Goal: Check status: Check status

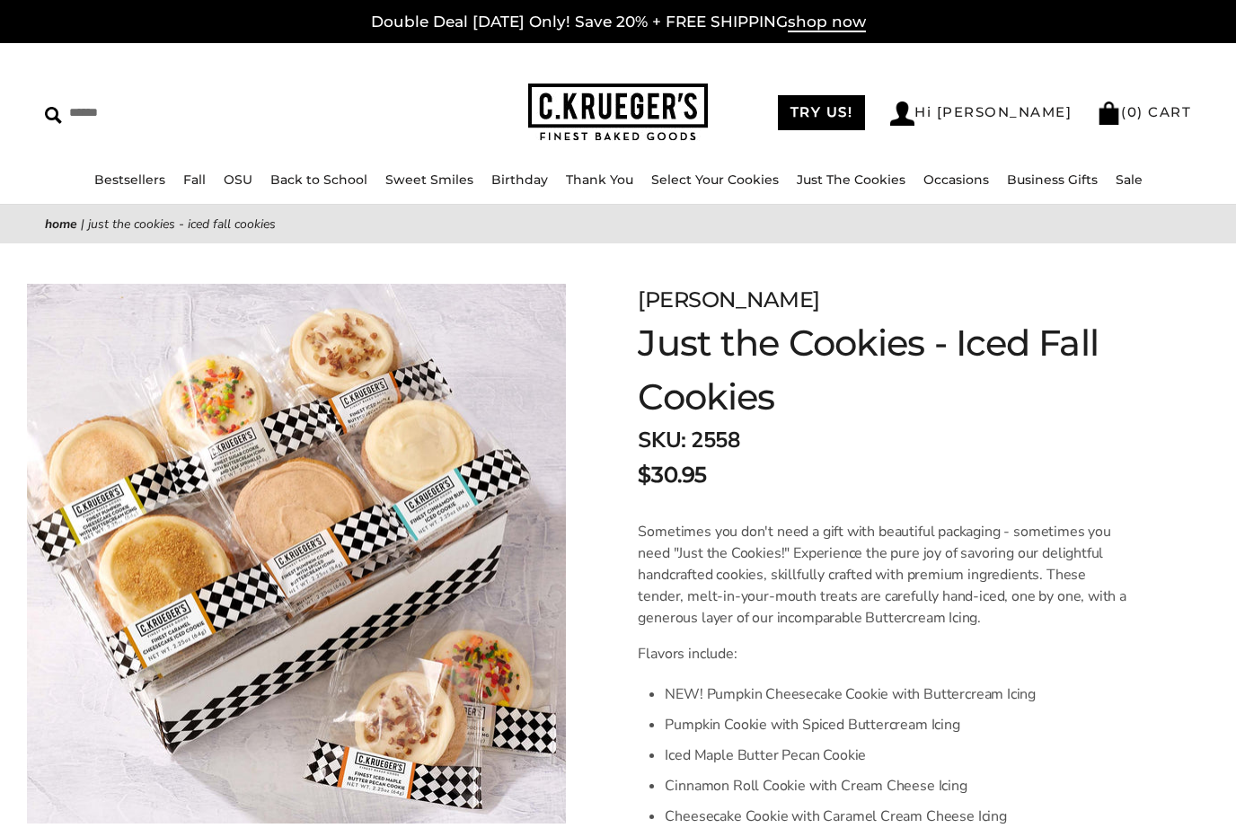
click at [1006, 115] on link "Hi [PERSON_NAME]" at bounding box center [980, 113] width 181 height 24
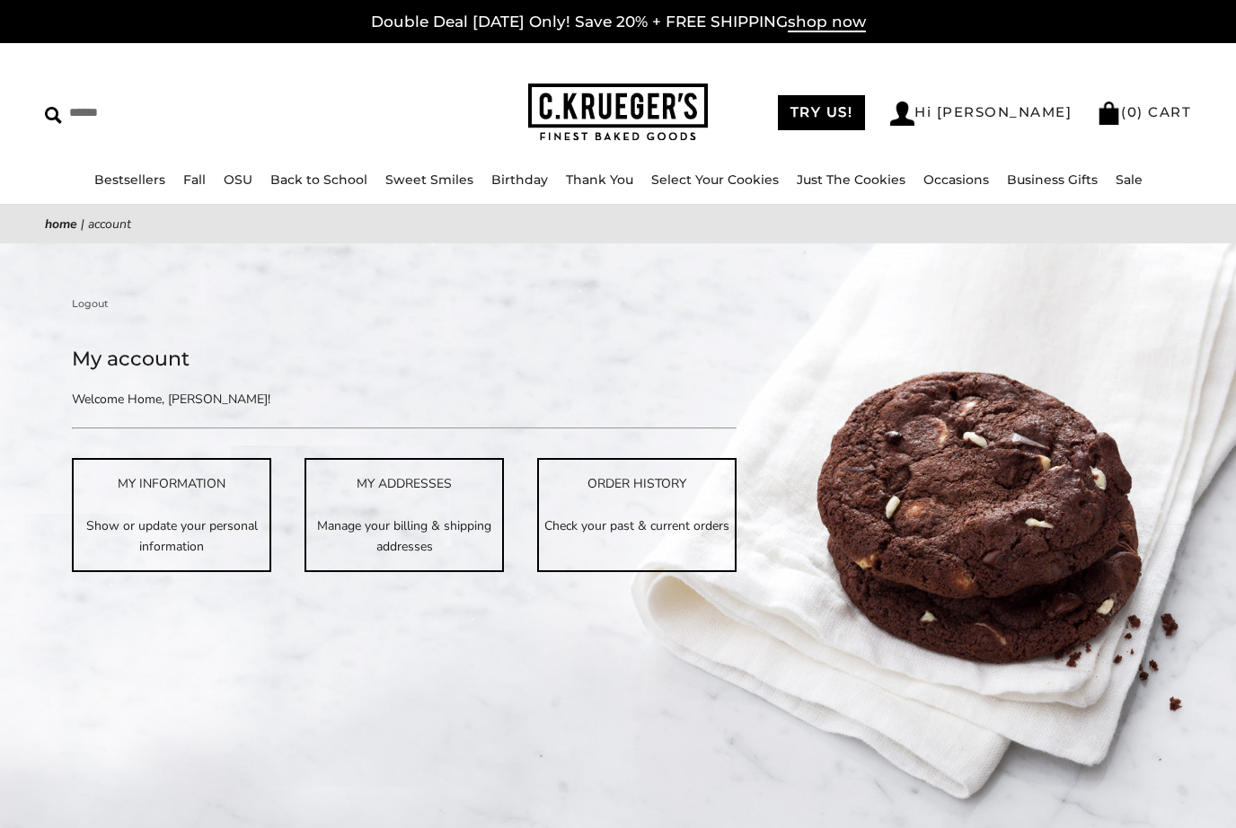
click at [633, 525] on p "Check your past & current orders" at bounding box center [637, 526] width 196 height 21
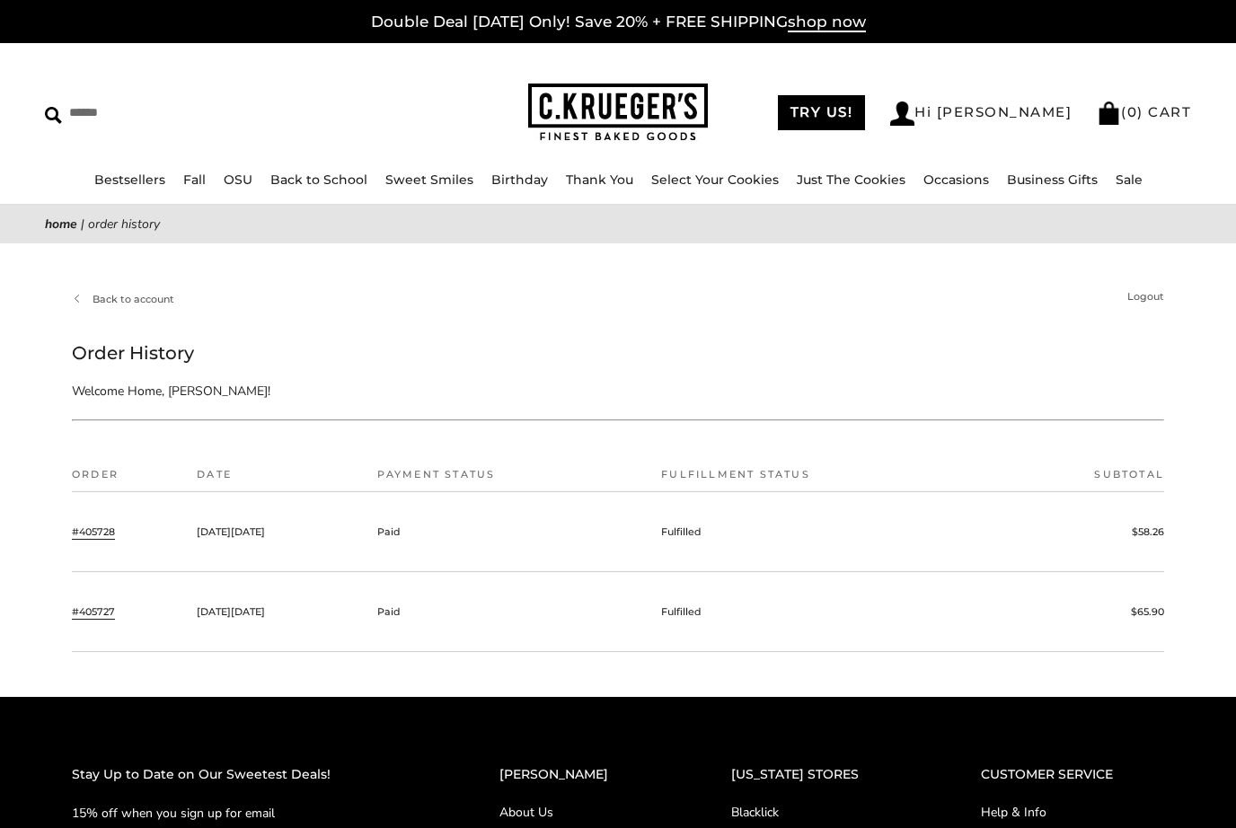
click at [90, 528] on link "#405728" at bounding box center [93, 532] width 43 height 16
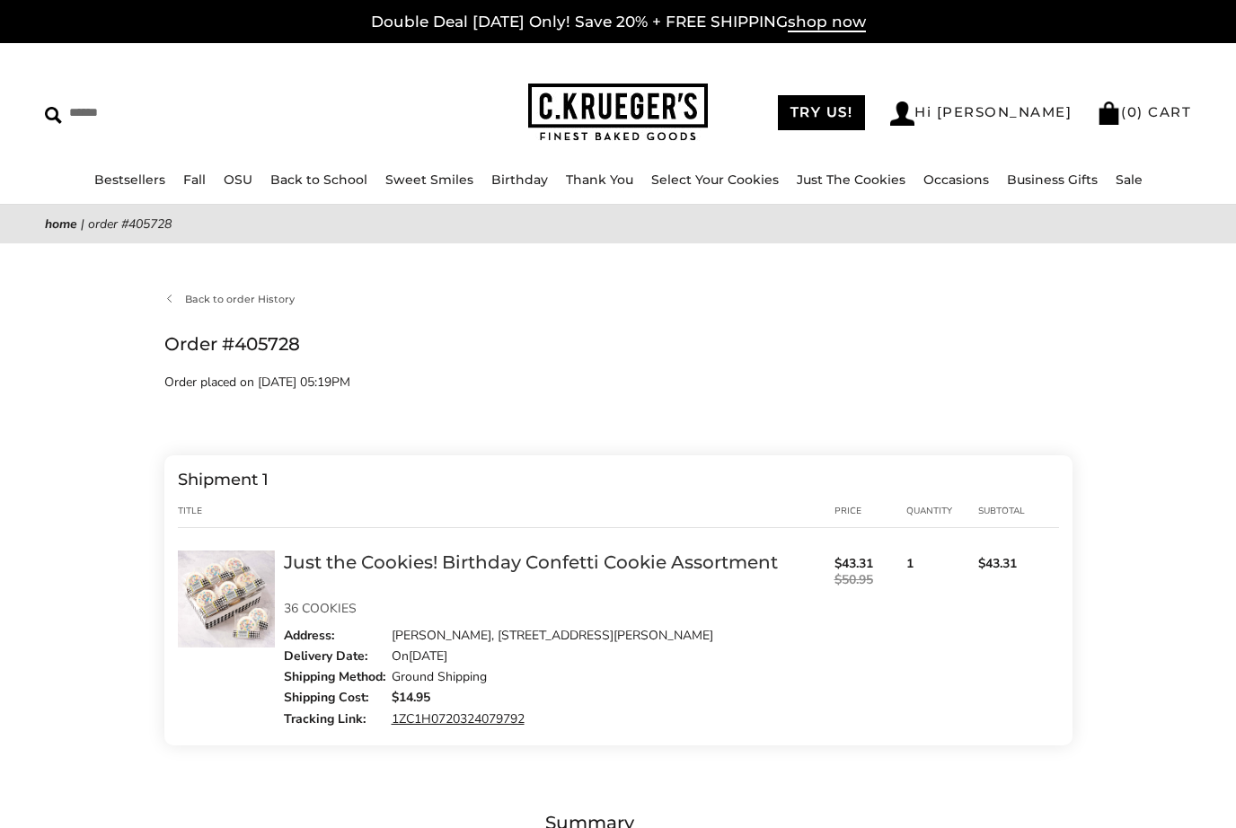
click at [481, 727] on link "1ZC1H0720324079792" at bounding box center [458, 718] width 133 height 17
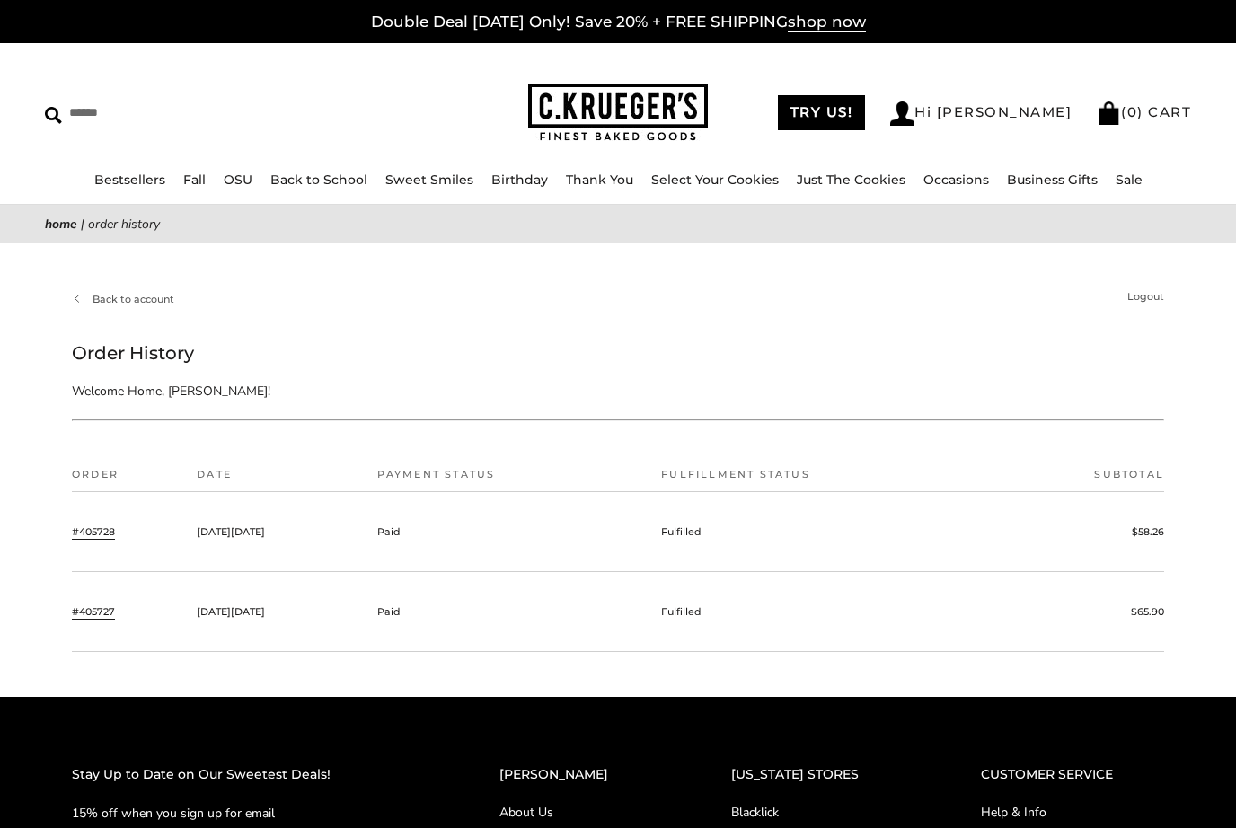
click at [115, 609] on link "#405727" at bounding box center [93, 612] width 43 height 16
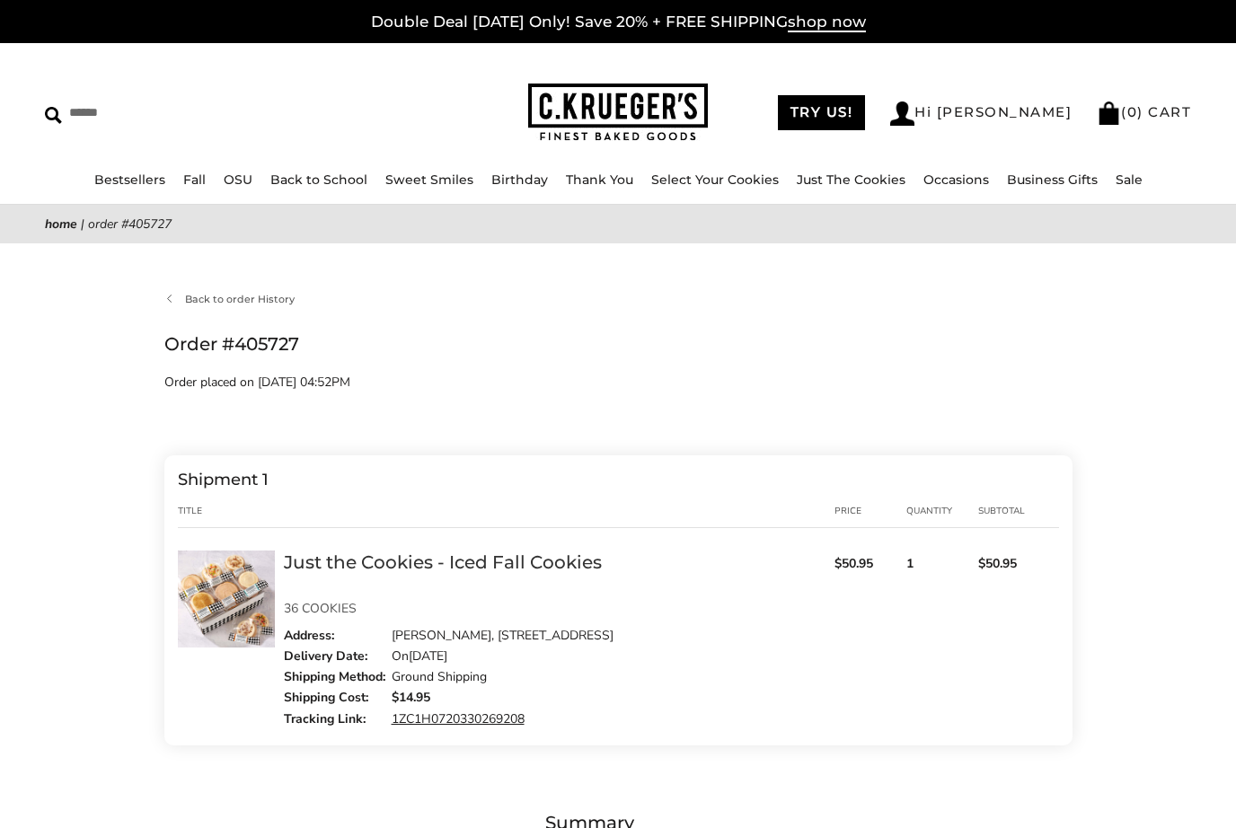
click at [472, 725] on link "1ZC1H0720330269208" at bounding box center [458, 718] width 133 height 17
click at [1127, 186] on link "Sale" at bounding box center [1129, 180] width 27 height 16
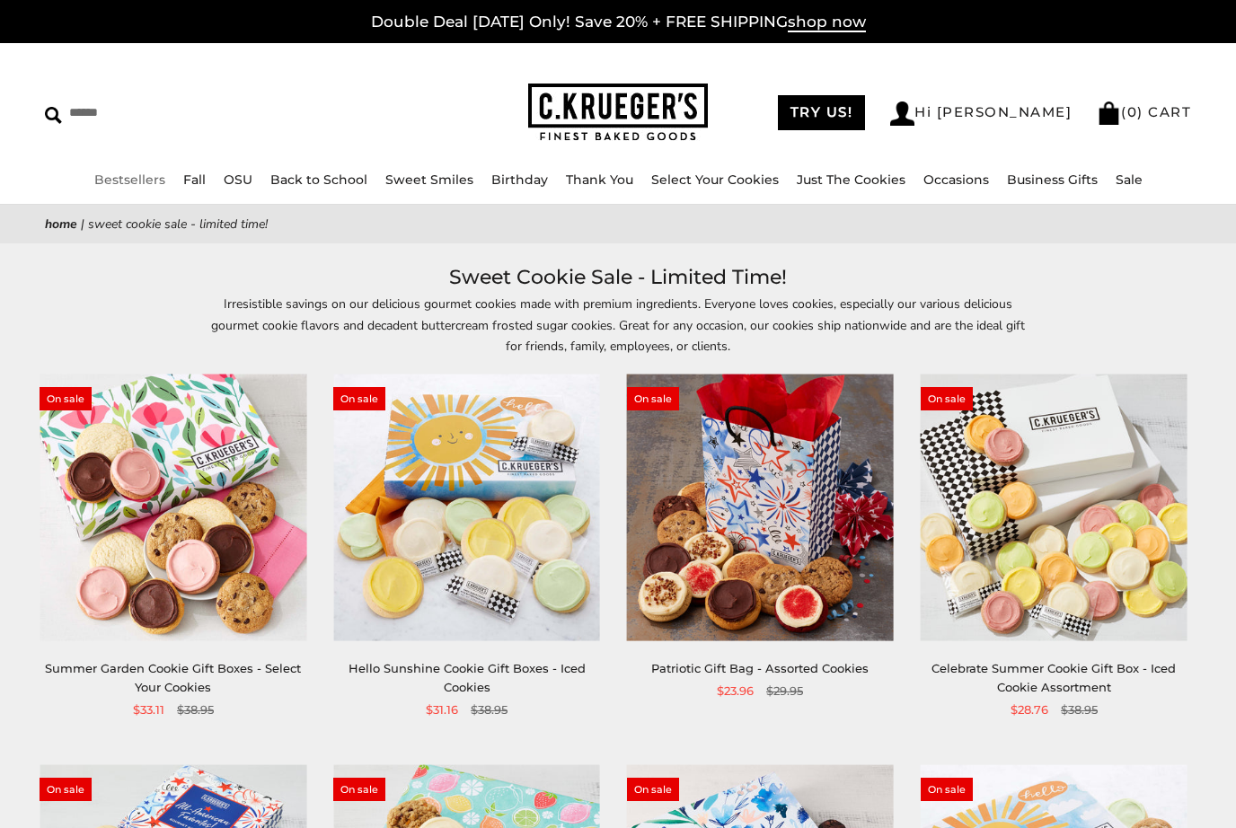
click at [131, 174] on link "Bestsellers" at bounding box center [129, 180] width 71 height 16
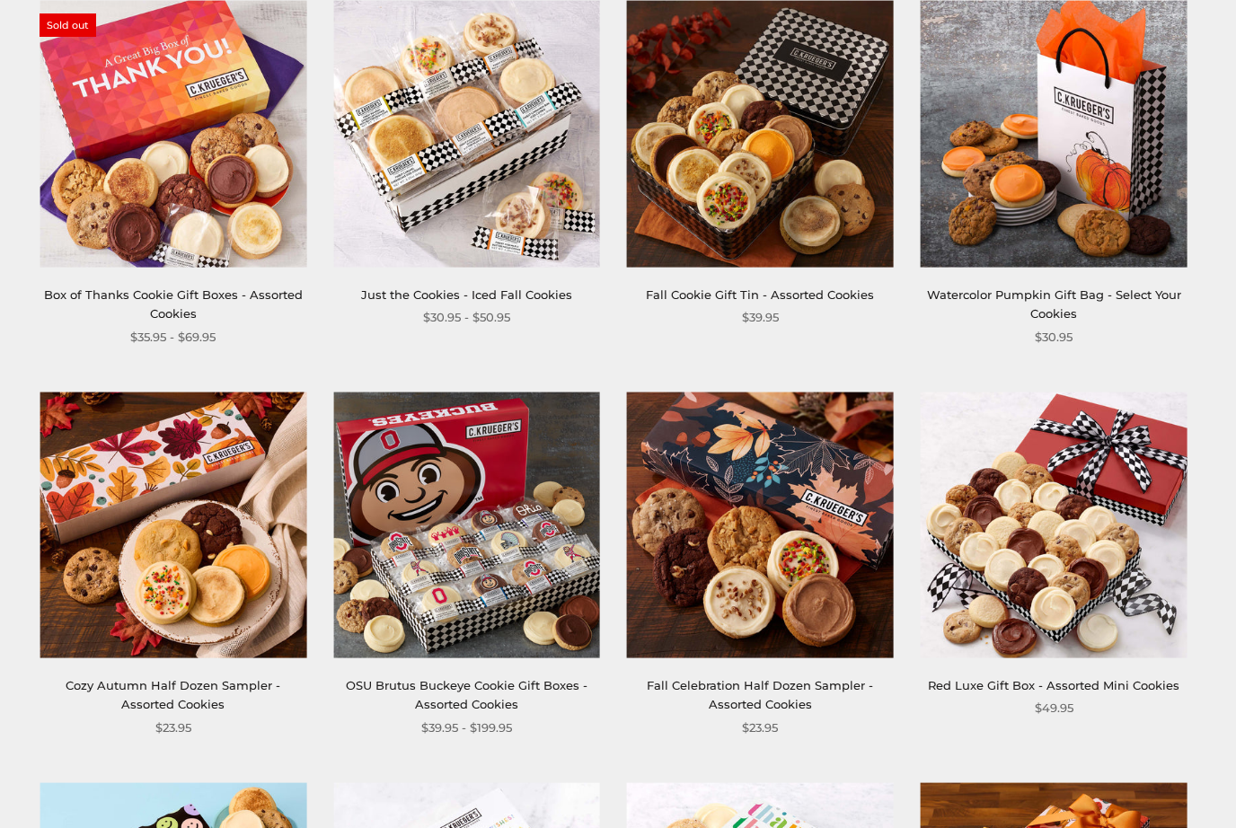
scroll to position [1176, 0]
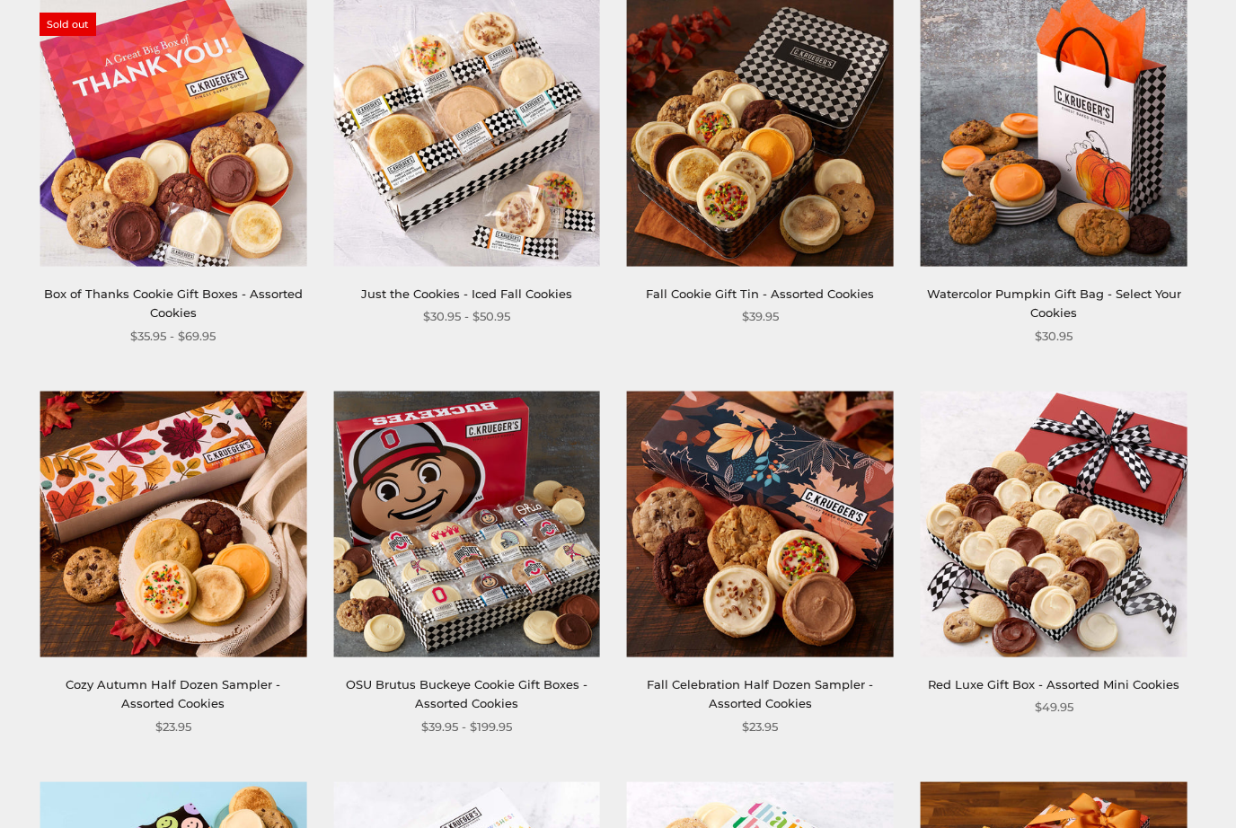
click at [110, 688] on link "Cozy Autumn Half Dozen Sampler - Assorted Cookies" at bounding box center [173, 694] width 215 height 33
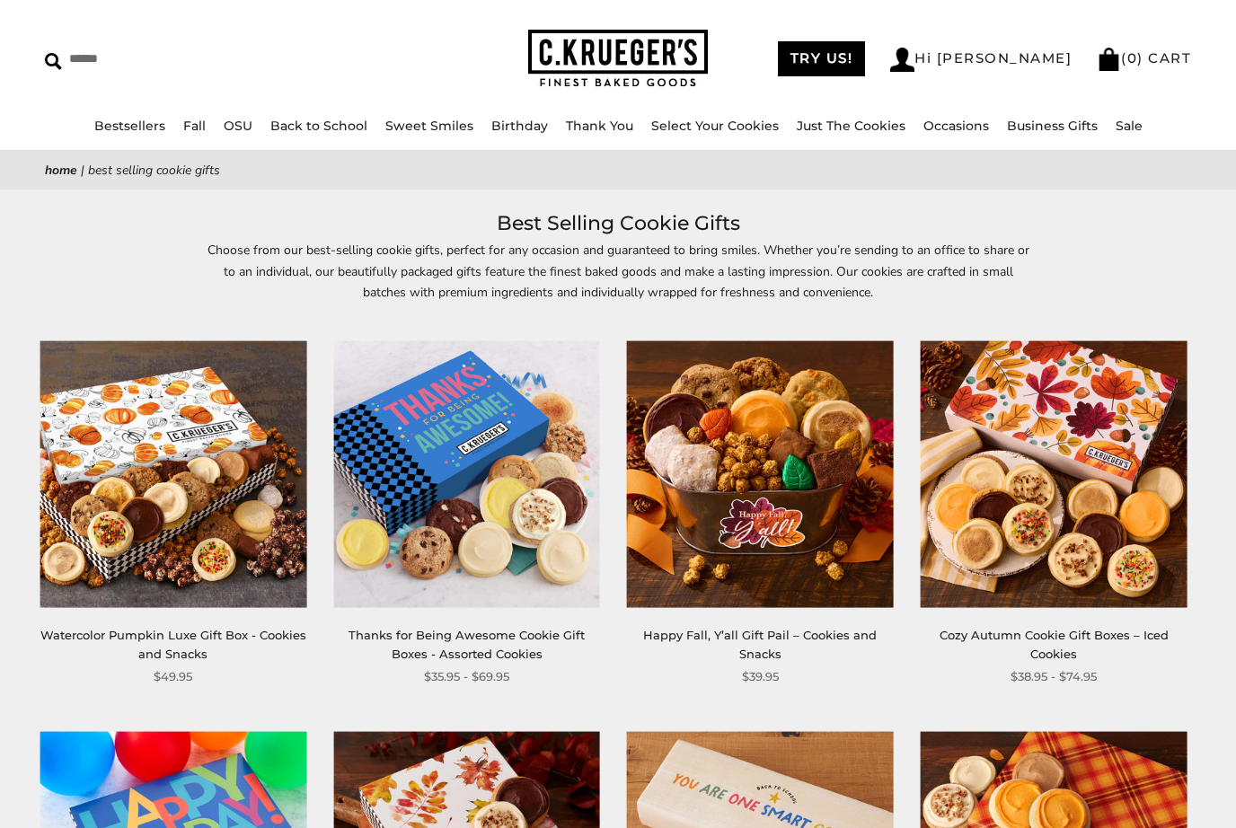
scroll to position [0, 0]
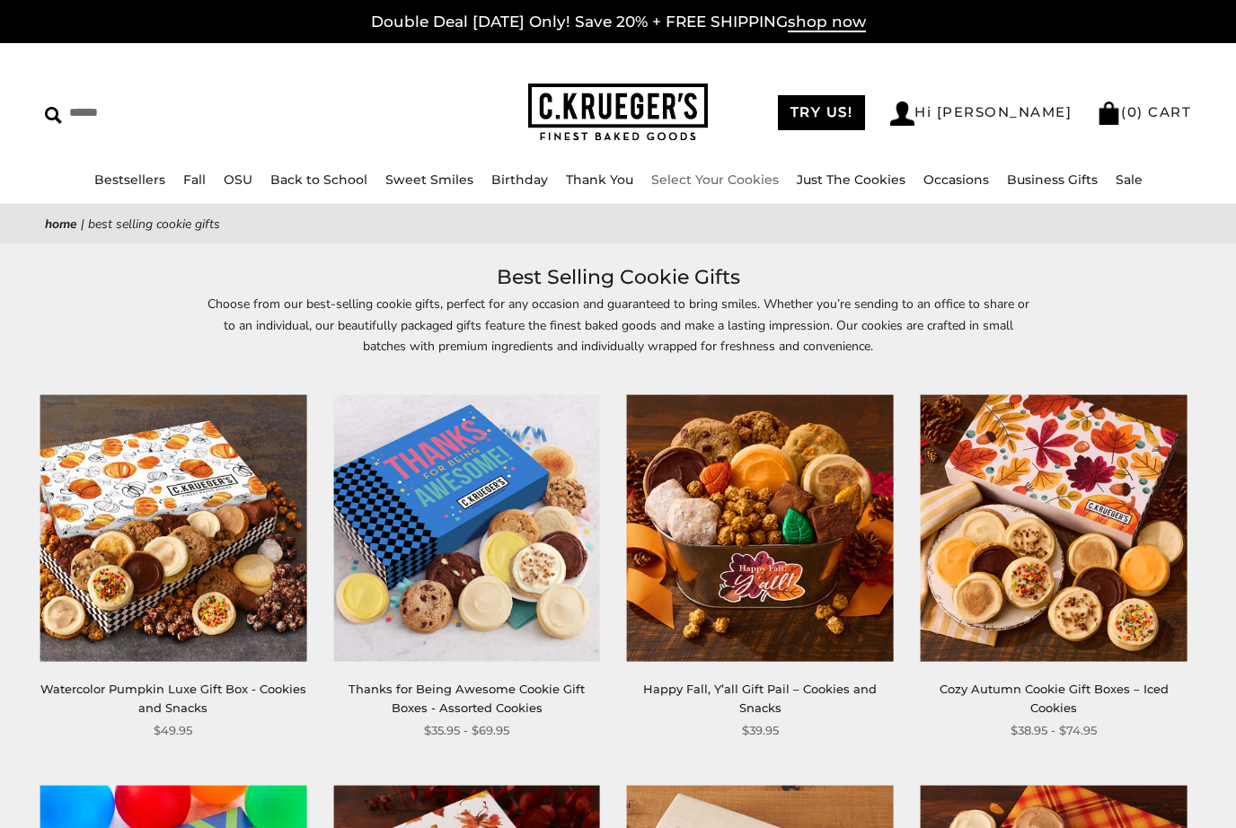
click at [726, 180] on link "Select Your Cookies" at bounding box center [715, 180] width 128 height 16
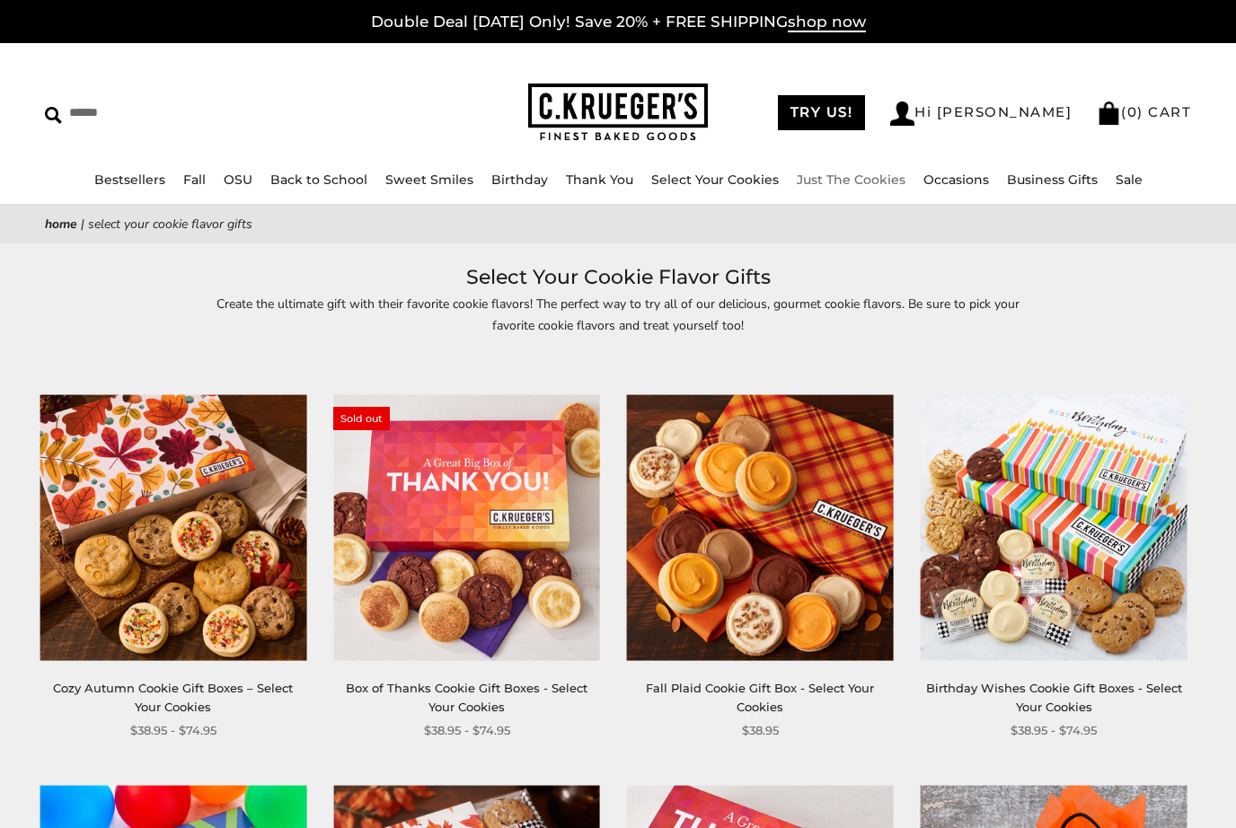
click at [864, 172] on link "Just The Cookies" at bounding box center [851, 180] width 109 height 16
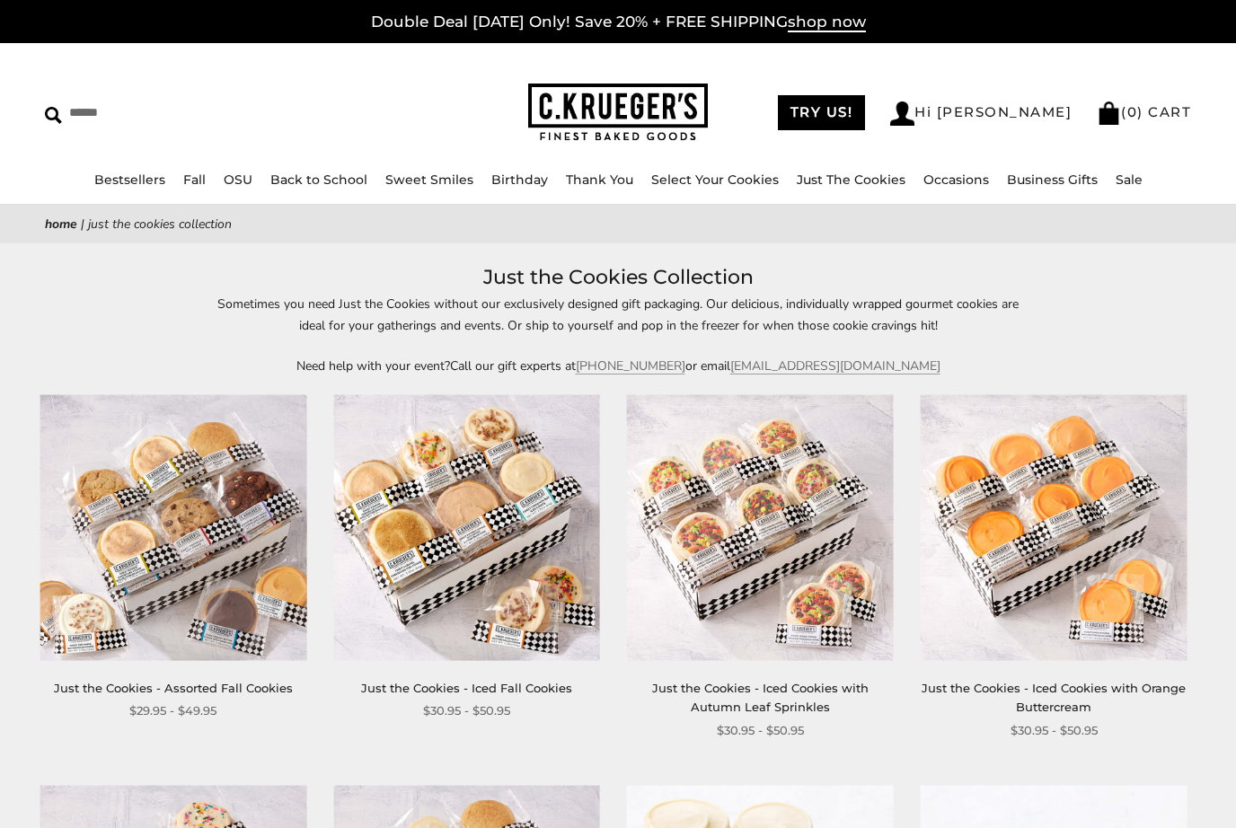
click at [834, 14] on span "shop now" at bounding box center [827, 23] width 78 height 20
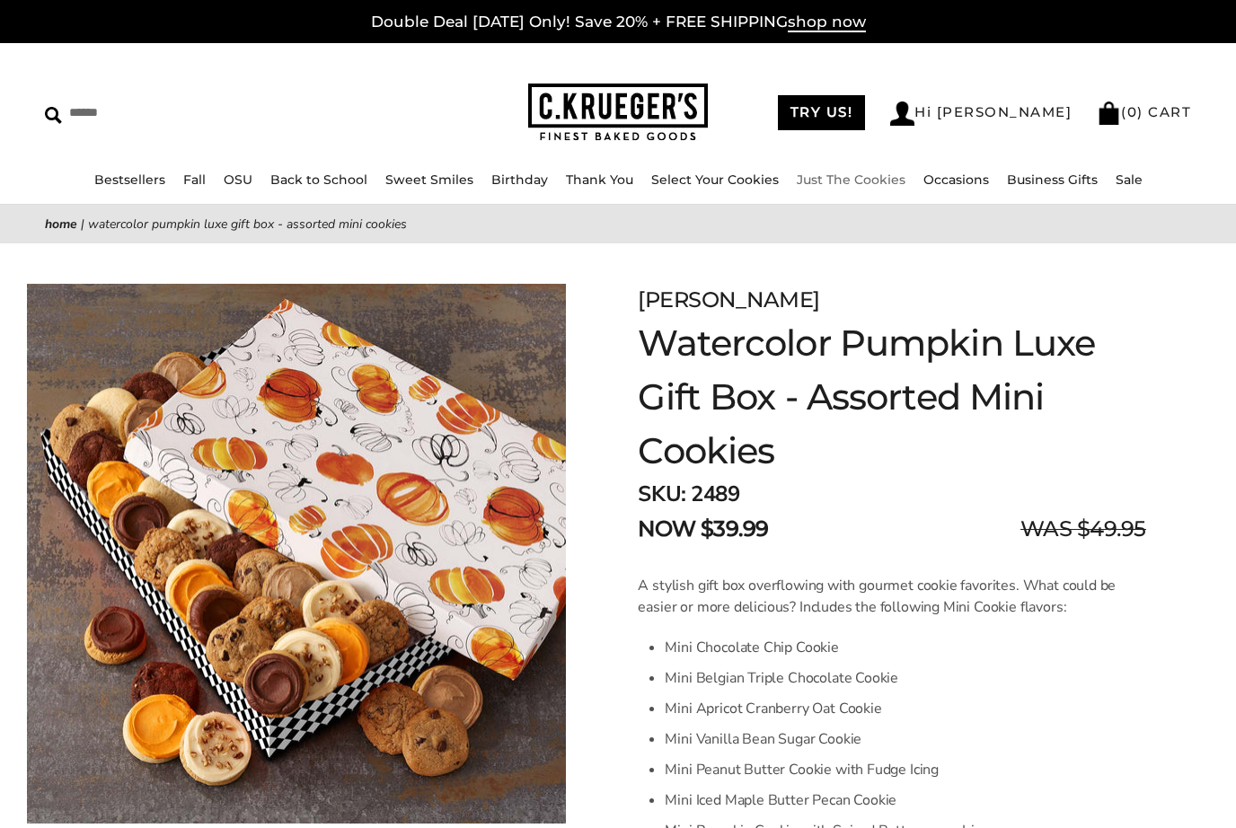
click at [855, 181] on link "Just The Cookies" at bounding box center [851, 180] width 109 height 16
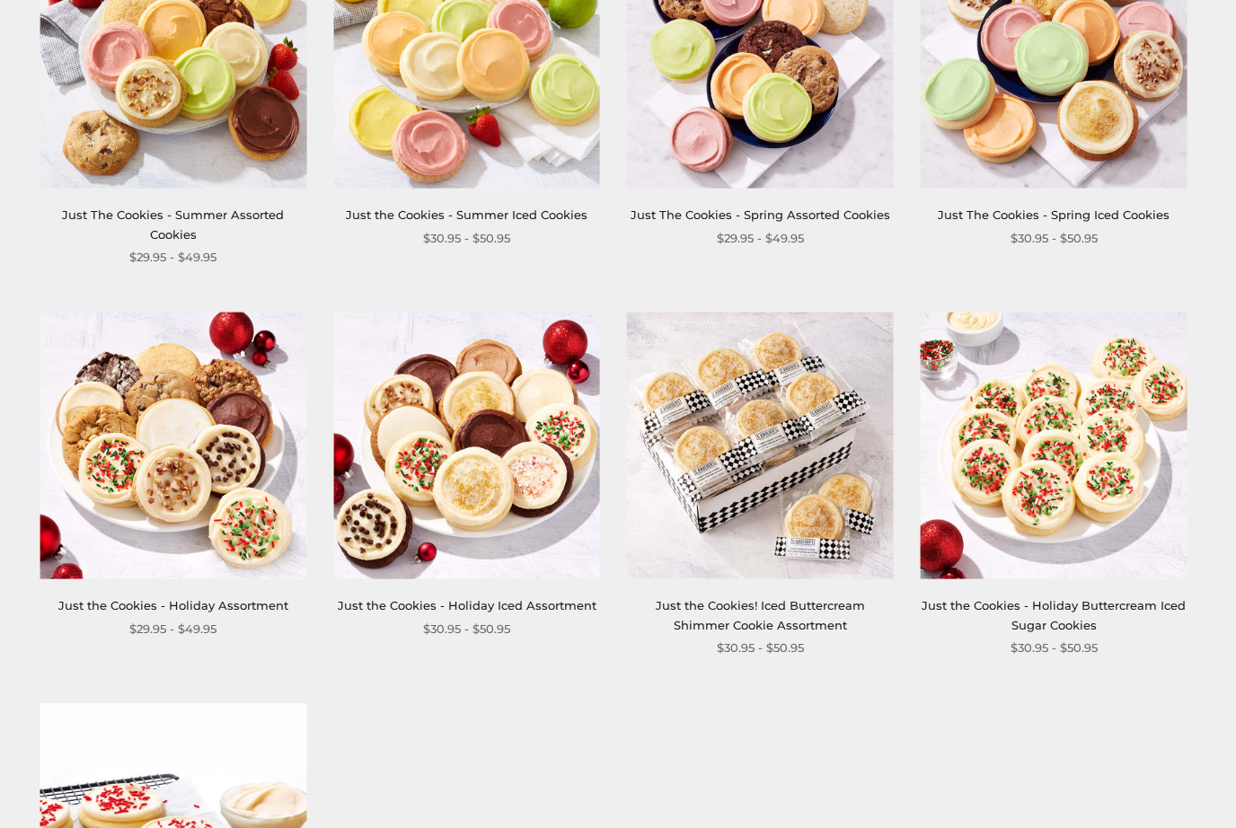
scroll to position [1645, 0]
click at [497, 564] on div "Just the Cookies - Holiday Iced Assortment $30.95 - $50.95" at bounding box center [466, 476] width 267 height 327
click at [114, 598] on link "Just the Cookies - Holiday Assortment" at bounding box center [173, 605] width 230 height 14
